Goal: Check status: Check status

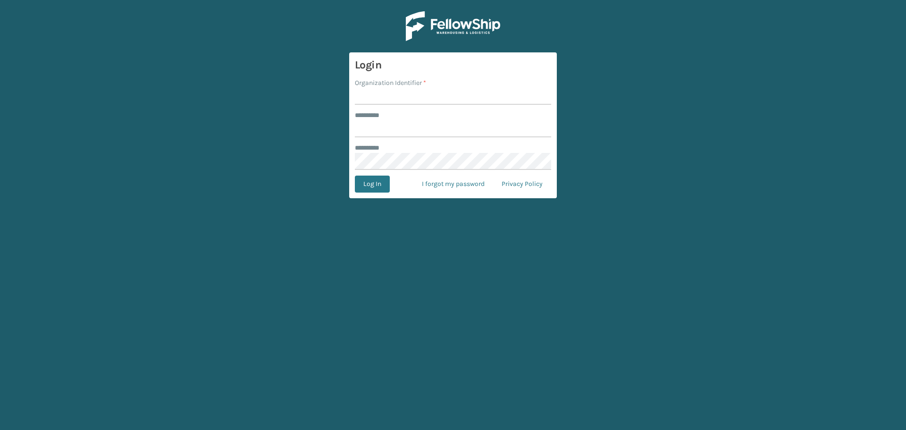
click at [413, 98] on input "Organization Identifier *" at bounding box center [453, 96] width 196 height 17
type input "superadminorganization"
click at [416, 123] on input "******** *" at bounding box center [453, 128] width 196 height 17
type input "*********"
click at [370, 183] on button "Log In" at bounding box center [372, 183] width 35 height 17
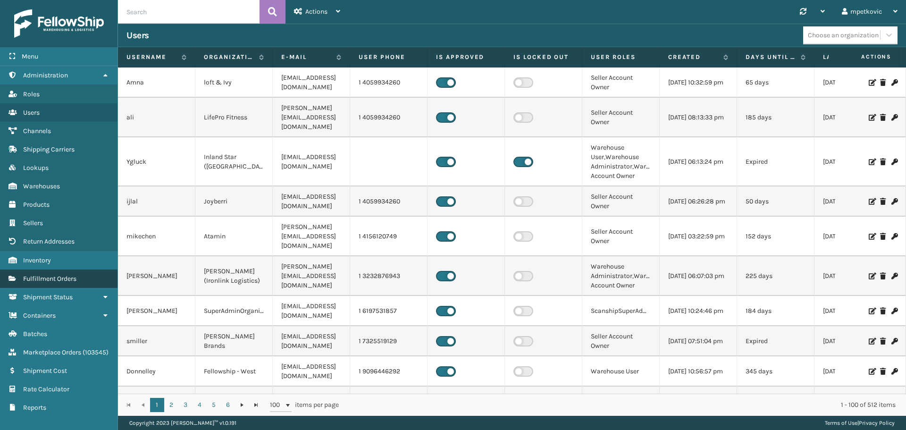
click at [67, 275] on span "Fulfillment Orders" at bounding box center [49, 279] width 53 height 8
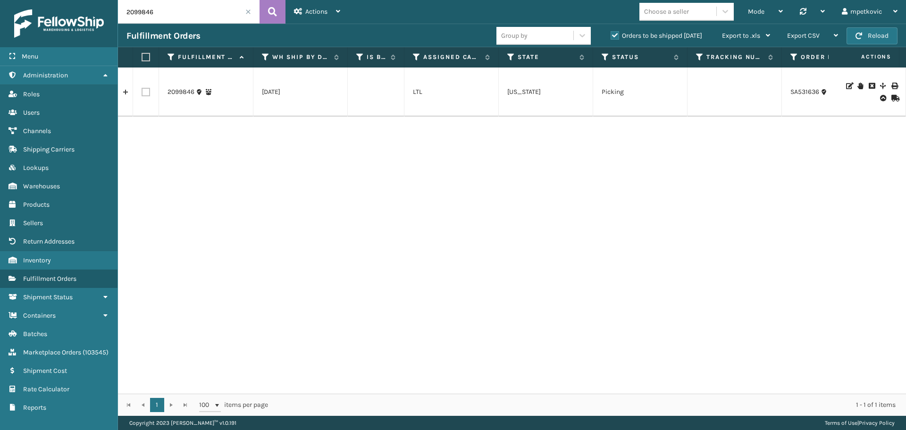
drag, startPoint x: 752, startPoint y: 181, endPoint x: 733, endPoint y: 179, distance: 19.4
click at [752, 181] on div "2099846 [DATE] LTL [US_STATE] Picking SA531636 LTL Manual Orders JumpSport Dire…" at bounding box center [512, 230] width 788 height 326
click at [207, 15] on input "2099846" at bounding box center [189, 12] width 142 height 24
paste input "113-9392514-8010628"
type input "113-9392514-8010628"
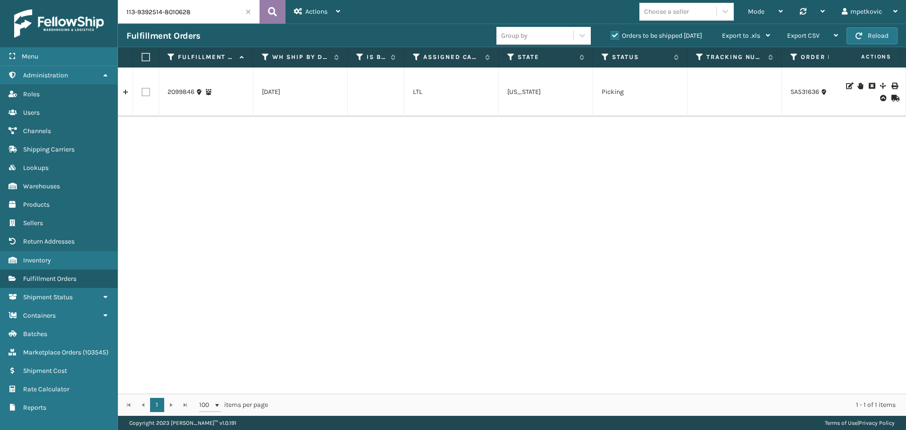
click at [268, 8] on icon at bounding box center [272, 12] width 9 height 14
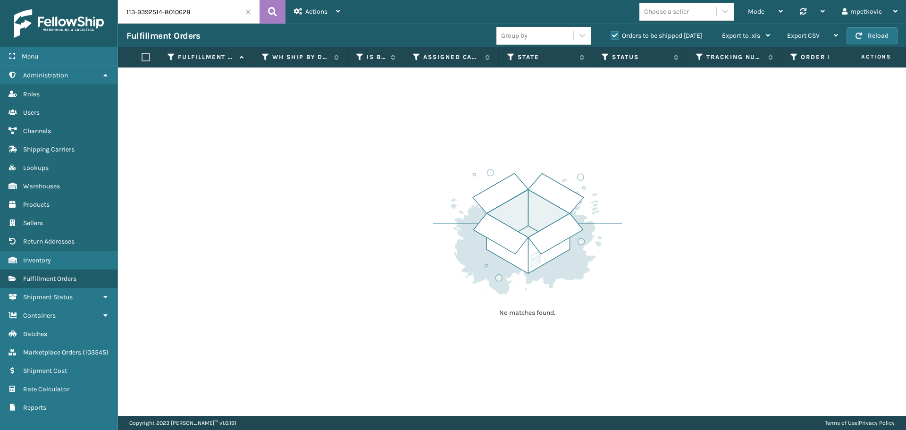
click at [648, 33] on label "Orders to be shipped [DATE]" at bounding box center [656, 36] width 92 height 8
click at [611, 33] on input "Orders to be shipped [DATE]" at bounding box center [610, 33] width 0 height 6
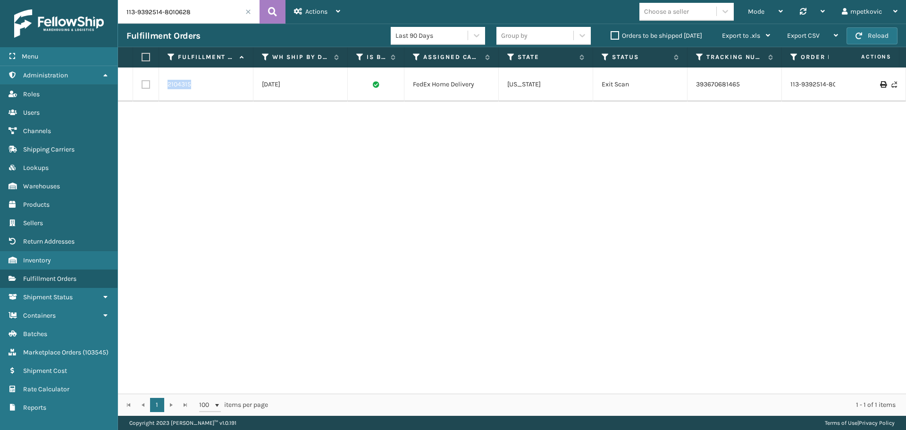
drag, startPoint x: 200, startPoint y: 83, endPoint x: 149, endPoint y: 83, distance: 50.9
copy tr "2104315"
click at [234, 226] on div "2104315 [DATE] FedEx Home Delivery [US_STATE][GEOGRAPHIC_DATA] Scan 39367068146…" at bounding box center [512, 230] width 788 height 326
click at [349, 170] on div "2104315 [DATE] FedEx Home Delivery [US_STATE][GEOGRAPHIC_DATA] Scan 39367068146…" at bounding box center [512, 230] width 788 height 326
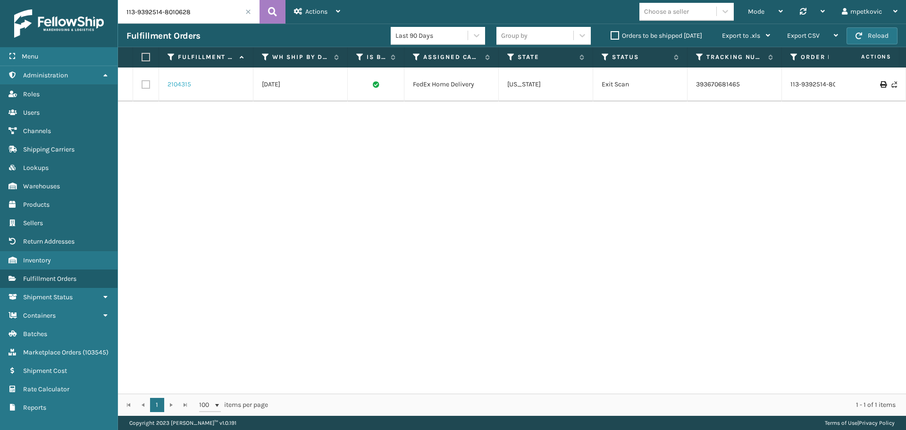
click at [177, 83] on link "2104315" at bounding box center [179, 84] width 24 height 9
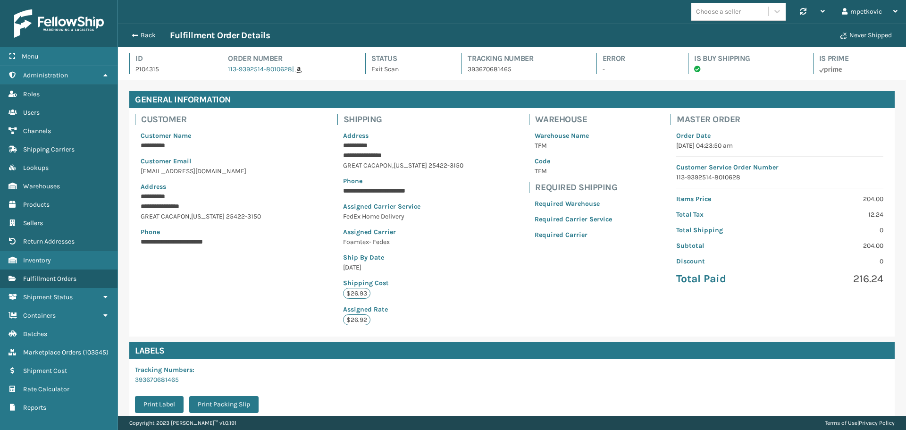
scroll to position [23, 788]
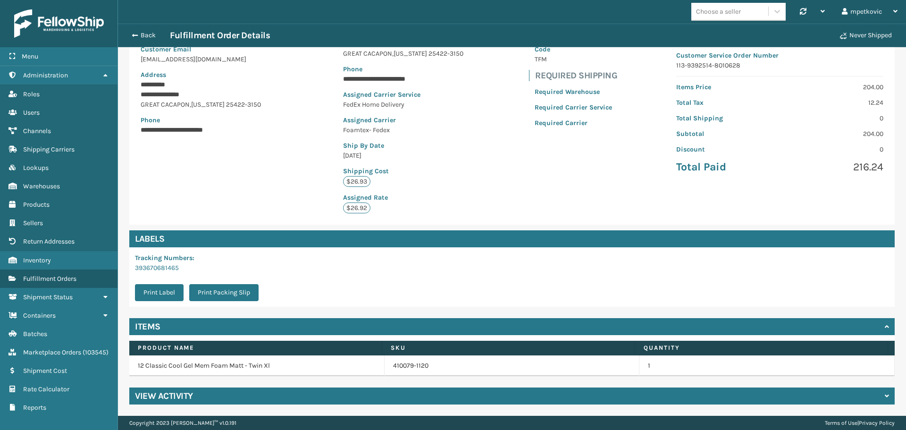
click at [290, 399] on div "View Activity" at bounding box center [511, 395] width 765 height 17
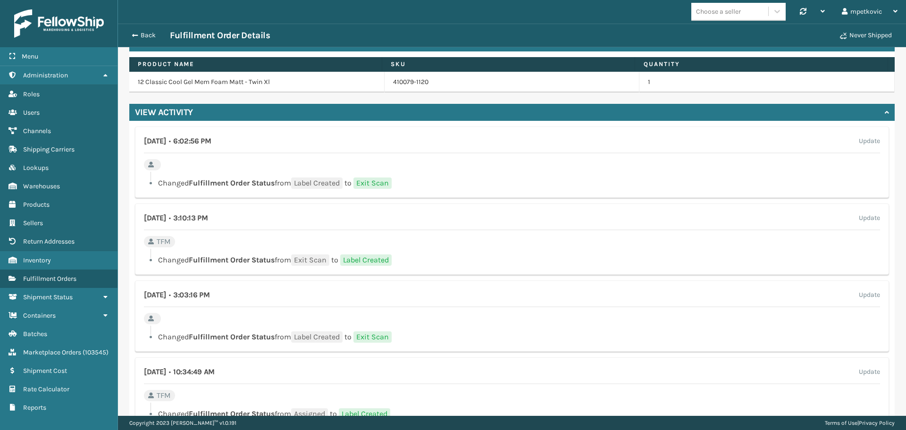
scroll to position [490, 0]
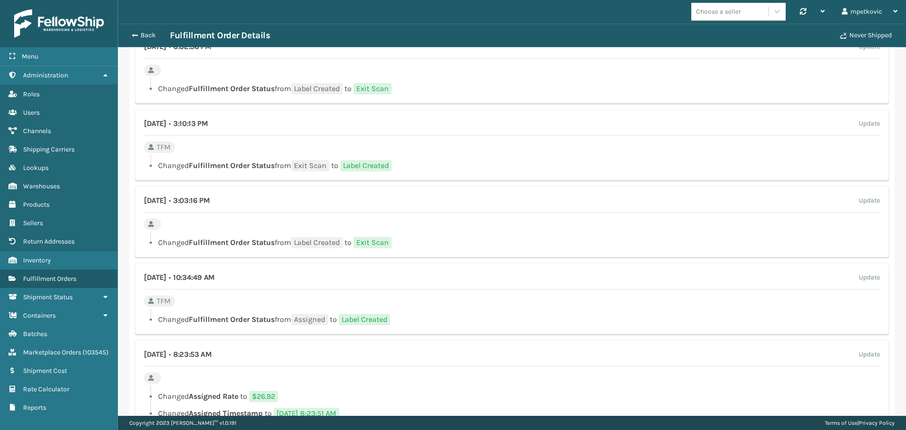
click at [270, 203] on div "[DATE] • 3:03:16 PM Update" at bounding box center [512, 204] width 736 height 18
click at [273, 200] on div "[DATE] • 3:03:16 PM Update" at bounding box center [512, 204] width 736 height 18
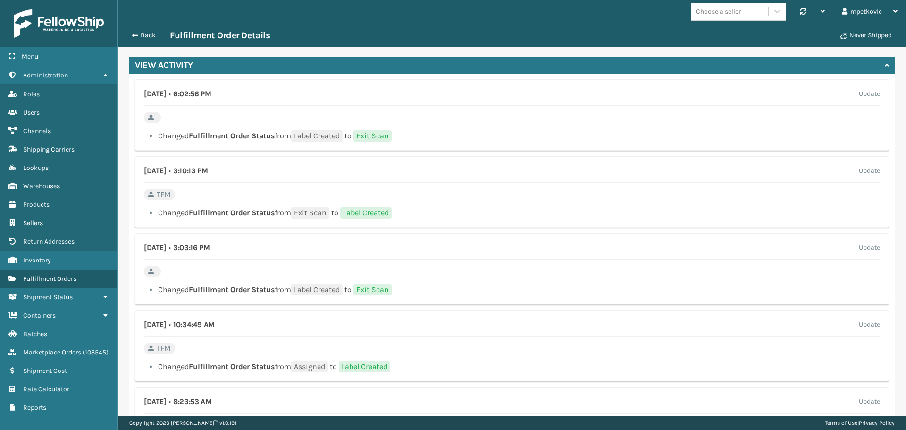
click at [311, 196] on div "[DATE] • 3:10:13 PM Update TFM Changed Fulfillment Order Status from Exit Scan …" at bounding box center [512, 191] width 754 height 71
click at [315, 199] on div "[DATE] • 3:10:13 PM Update TFM Changed Fulfillment Order Status from Exit Scan …" at bounding box center [512, 191] width 754 height 71
click at [306, 172] on div "[DATE] • 3:10:13 PM Update" at bounding box center [512, 174] width 736 height 18
click at [332, 195] on div "[DATE] • 3:10:13 PM Update TFM Changed Fulfillment Order Status from Exit Scan …" at bounding box center [512, 191] width 754 height 71
click at [317, 161] on div "[DATE] • 3:10:13 PM Update TFM Changed Fulfillment Order Status from Exit Scan …" at bounding box center [512, 191] width 754 height 71
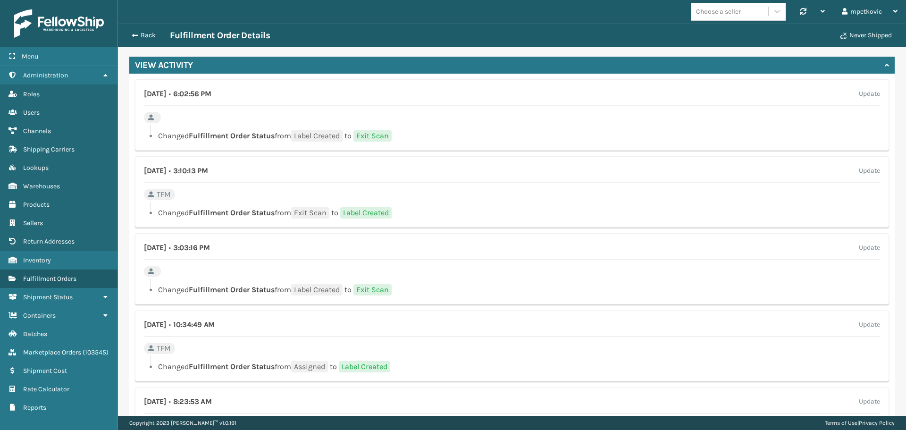
click at [311, 166] on div "[DATE] • 3:10:13 PM Update" at bounding box center [512, 174] width 736 height 18
click at [316, 167] on div "[DATE] • 3:10:13 PM Update" at bounding box center [512, 174] width 736 height 18
drag, startPoint x: 332, startPoint y: 167, endPoint x: 317, endPoint y: 168, distance: 14.7
click at [331, 167] on div "[DATE] • 3:10:13 PM Update" at bounding box center [512, 174] width 736 height 18
click at [316, 169] on div "[DATE] • 3:10:13 PM Update" at bounding box center [512, 174] width 736 height 18
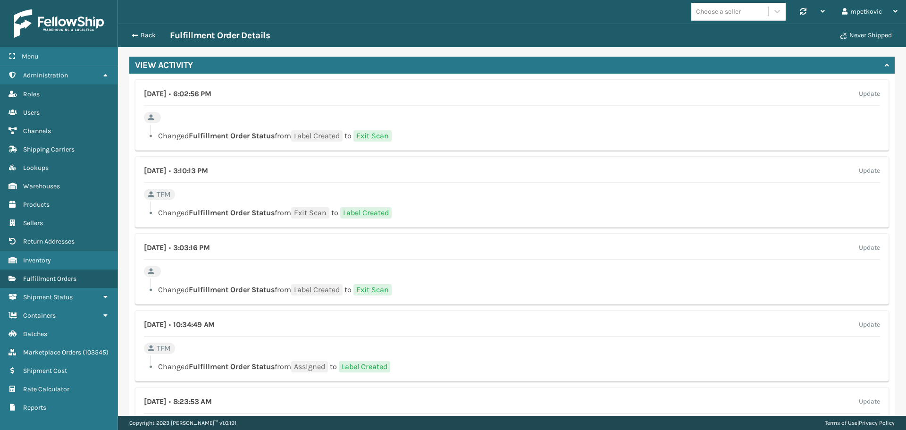
click at [329, 168] on div "[DATE] • 3:10:13 PM Update" at bounding box center [512, 174] width 736 height 18
click at [293, 203] on div at bounding box center [514, 204] width 729 height 6
click at [266, 108] on div "[DATE] • 6:02:56 PM Update Changed Fulfillment Order Status from Label Created …" at bounding box center [512, 114] width 754 height 71
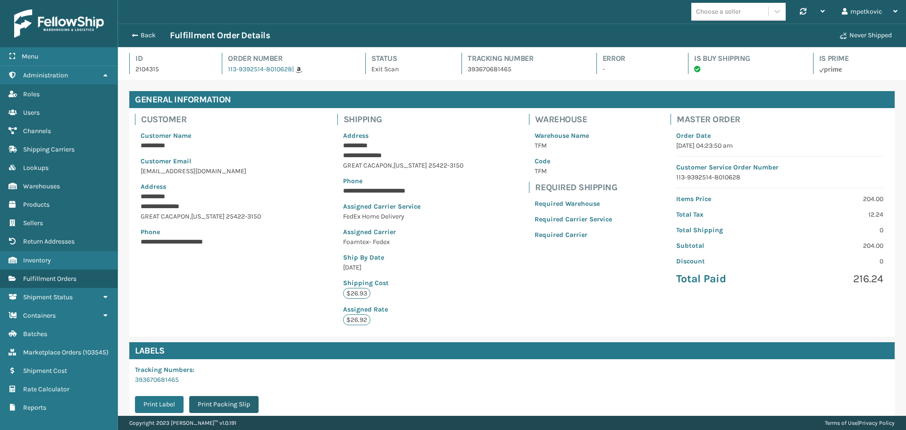
scroll to position [142, 0]
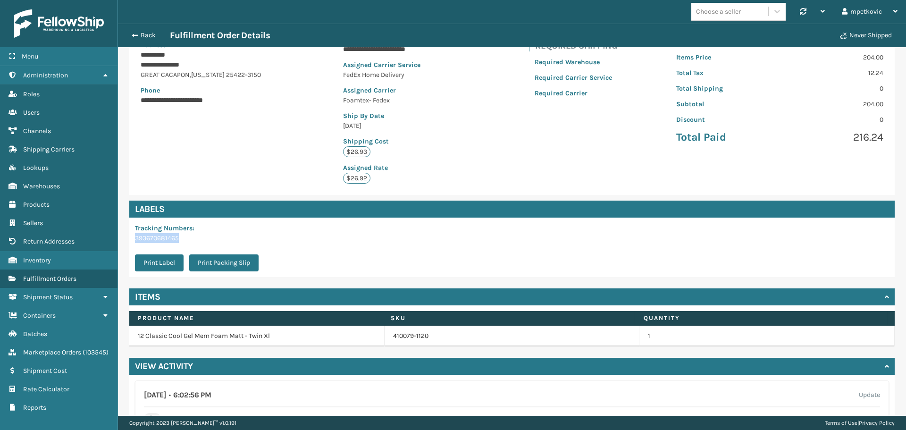
drag, startPoint x: 194, startPoint y: 239, endPoint x: 262, endPoint y: 117, distance: 140.0
click at [134, 237] on div "Tracking Numbers : 393670681465 Print Label Print Packing Slip" at bounding box center [199, 246] width 141 height 59
copy link "393670681465"
click at [146, 37] on button "Back" at bounding box center [147, 35] width 43 height 8
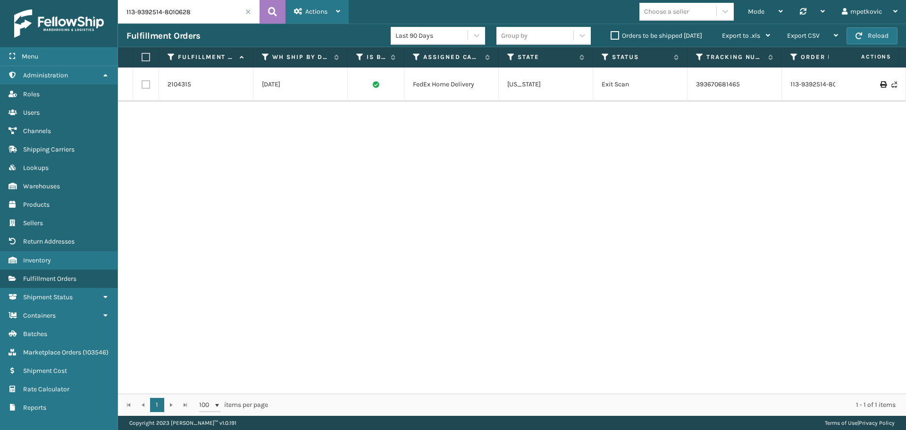
click at [319, 13] on span "Actions" at bounding box center [316, 12] width 22 height 8
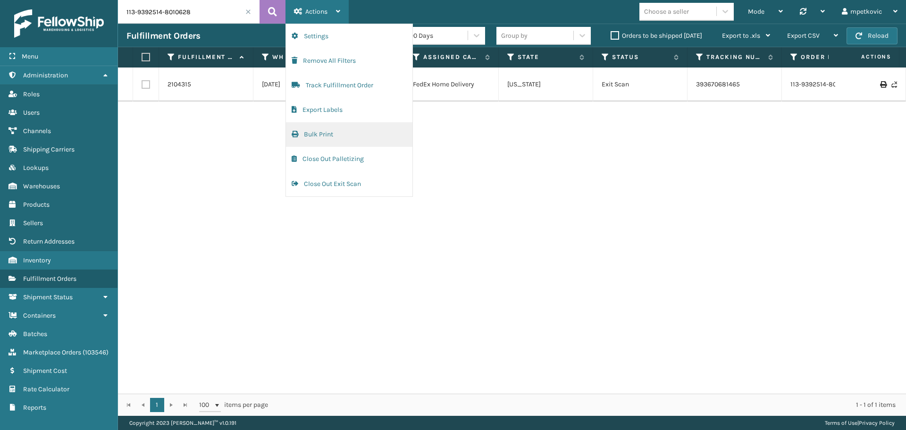
click at [332, 133] on button "Bulk Print" at bounding box center [349, 134] width 126 height 25
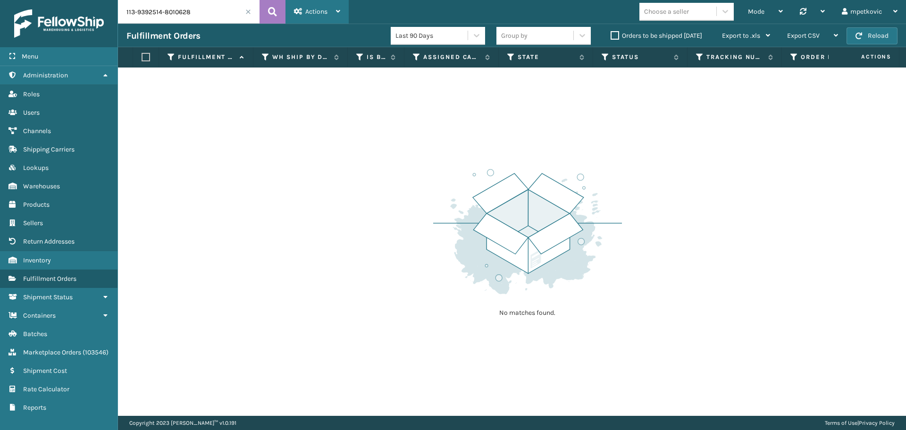
click at [318, 14] on span "Actions" at bounding box center [316, 12] width 22 height 8
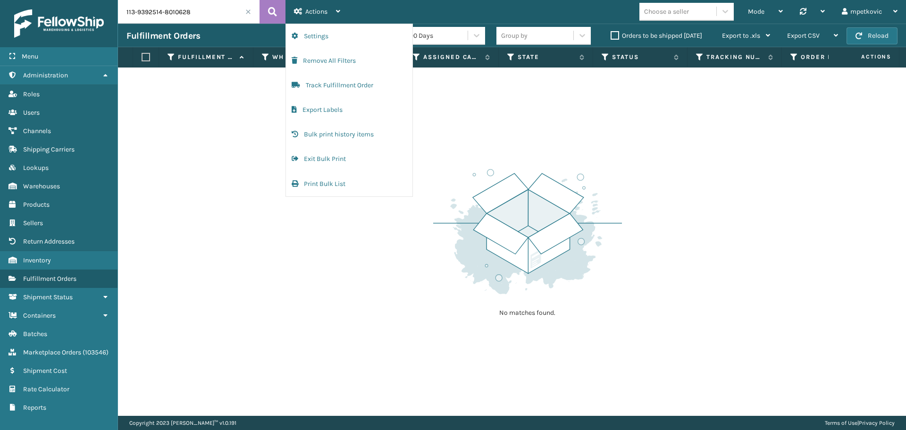
click at [234, 331] on div "No matches found." at bounding box center [512, 241] width 788 height 348
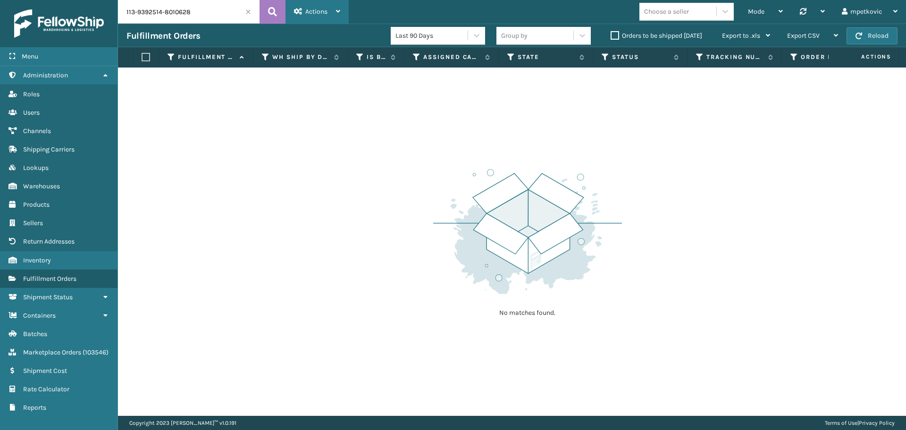
click at [327, 15] on span "Actions" at bounding box center [316, 12] width 22 height 8
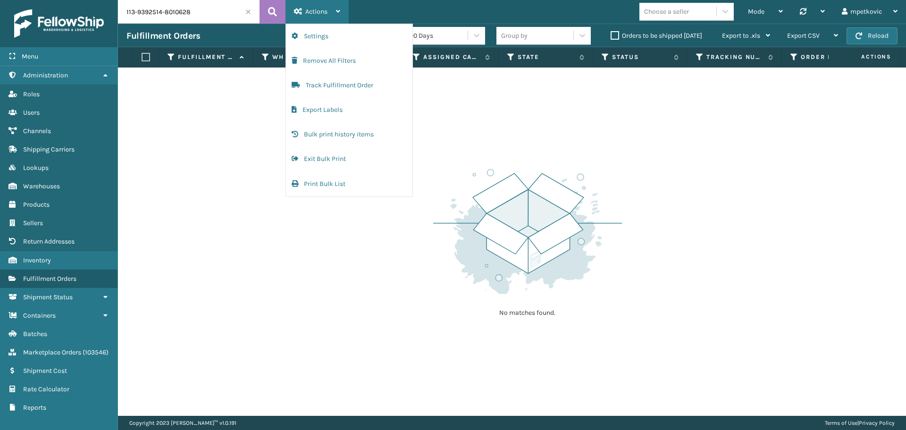
click at [318, 13] on span "Actions" at bounding box center [316, 12] width 22 height 8
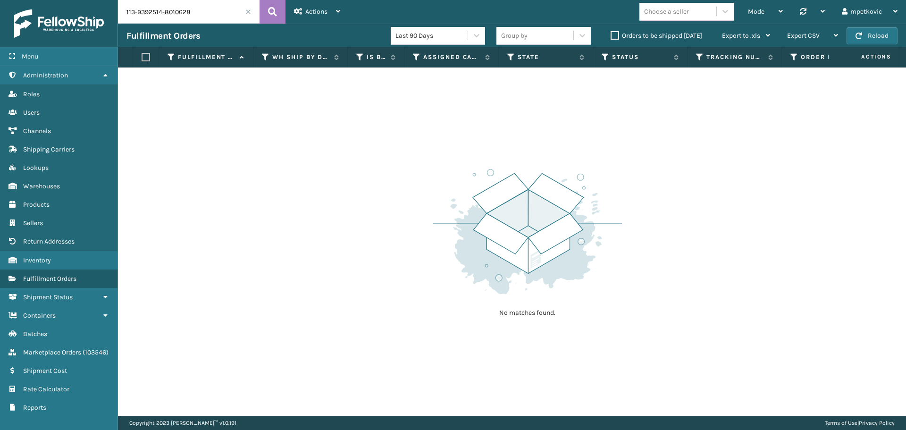
click at [373, 203] on div "No matches found." at bounding box center [512, 241] width 788 height 348
click at [189, 122] on div "No matches found." at bounding box center [512, 241] width 788 height 348
click at [237, 222] on div "No matches found." at bounding box center [512, 241] width 788 height 348
click at [385, 177] on div "No matches found." at bounding box center [512, 241] width 788 height 348
